Goal: Task Accomplishment & Management: Use online tool/utility

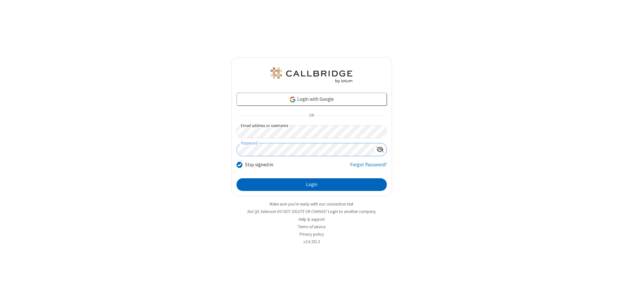
click at [311, 185] on button "Login" at bounding box center [311, 184] width 150 height 13
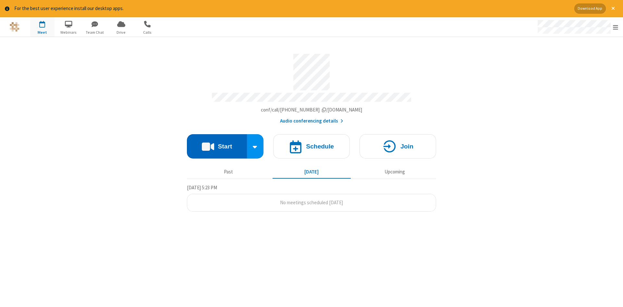
click at [217, 144] on button "Start" at bounding box center [217, 146] width 60 height 24
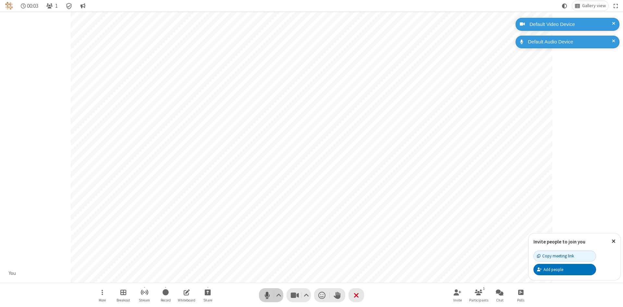
click at [267, 295] on span "Mute (Alt+A)" at bounding box center [267, 295] width 10 height 9
click at [267, 295] on span "Unmute (Alt+A)" at bounding box center [267, 295] width 10 height 9
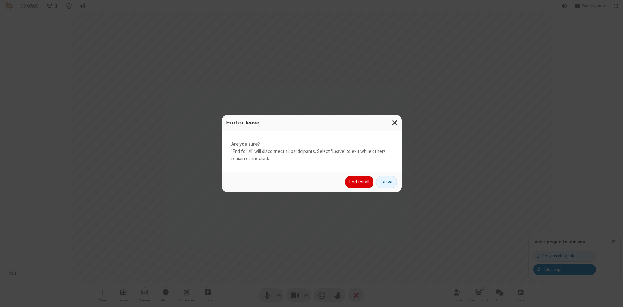
click at [359, 182] on button "End for all" at bounding box center [359, 182] width 29 height 13
